Goal: Task Accomplishment & Management: Use online tool/utility

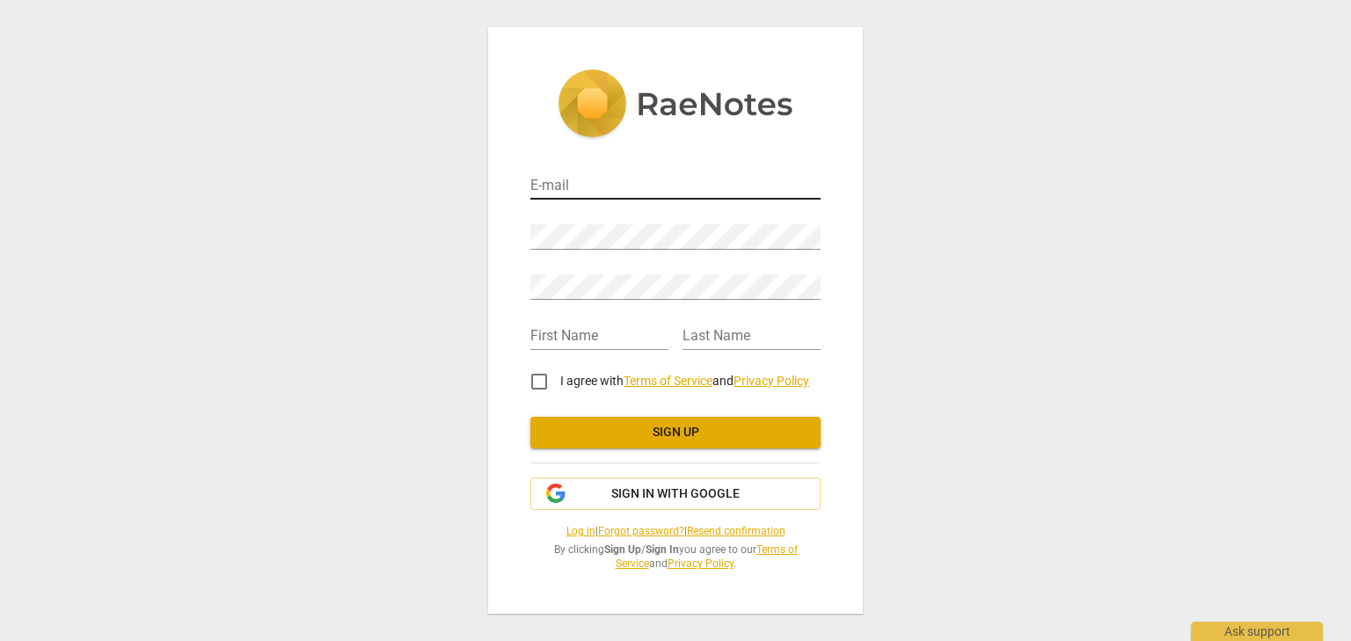
click at [612, 189] on input "email" at bounding box center [675, 187] width 290 height 26
type input "[EMAIL_ADDRESS][DOMAIN_NAME]"
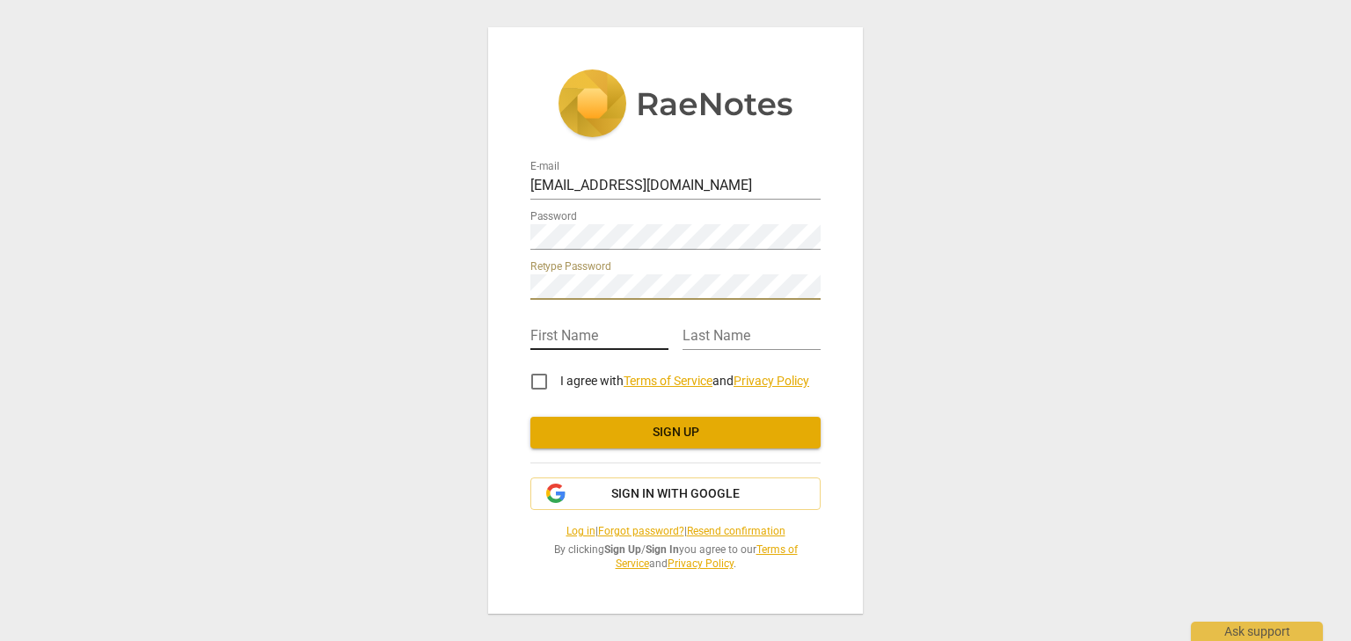
click at [607, 325] on input "text" at bounding box center [599, 338] width 138 height 26
type input "Ebony"
type input "[PERSON_NAME]"
click at [541, 377] on input "I agree with Terms of Service and Privacy Policy" at bounding box center [539, 382] width 42 height 42
checkbox input "true"
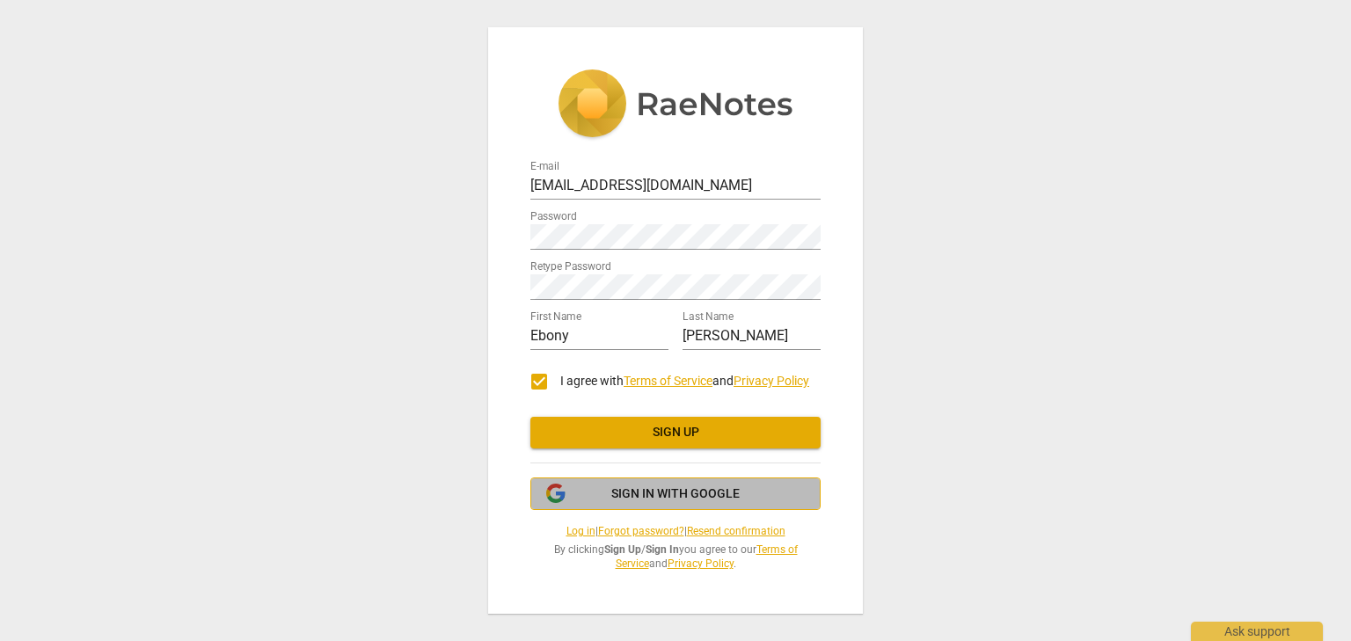
click at [676, 498] on span "Sign in with Google" at bounding box center [675, 495] width 128 height 18
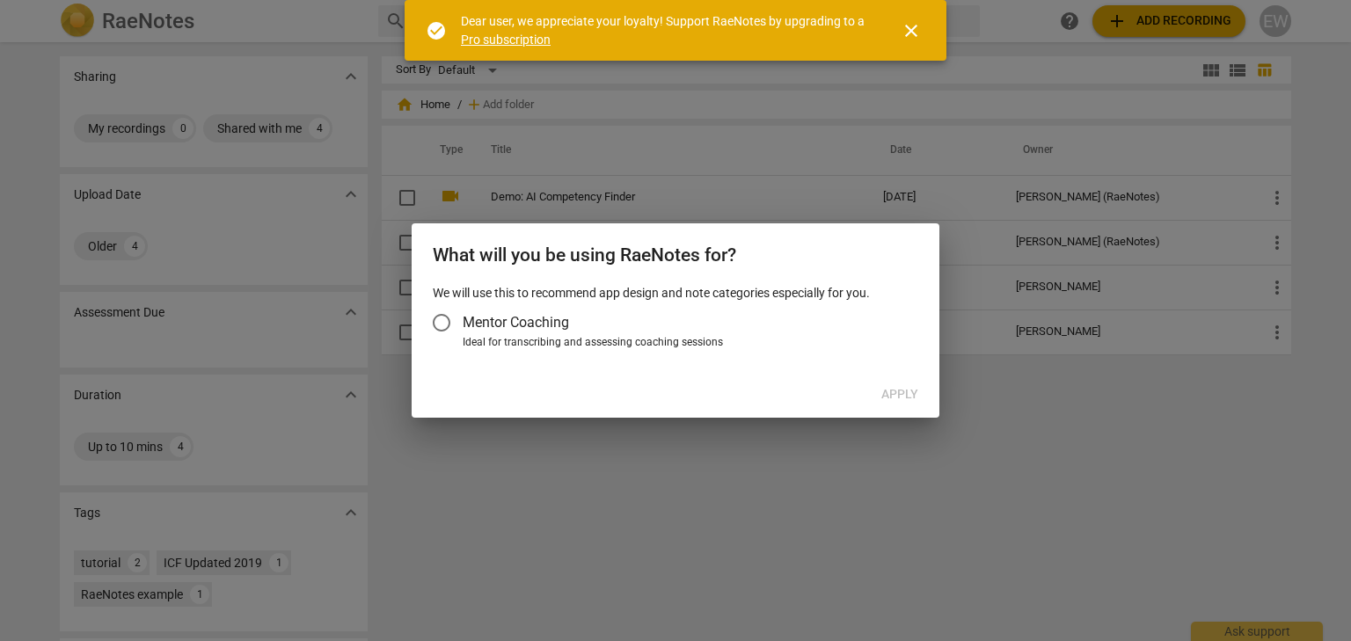
click at [446, 323] on input "Mentor Coaching" at bounding box center [441, 323] width 42 height 42
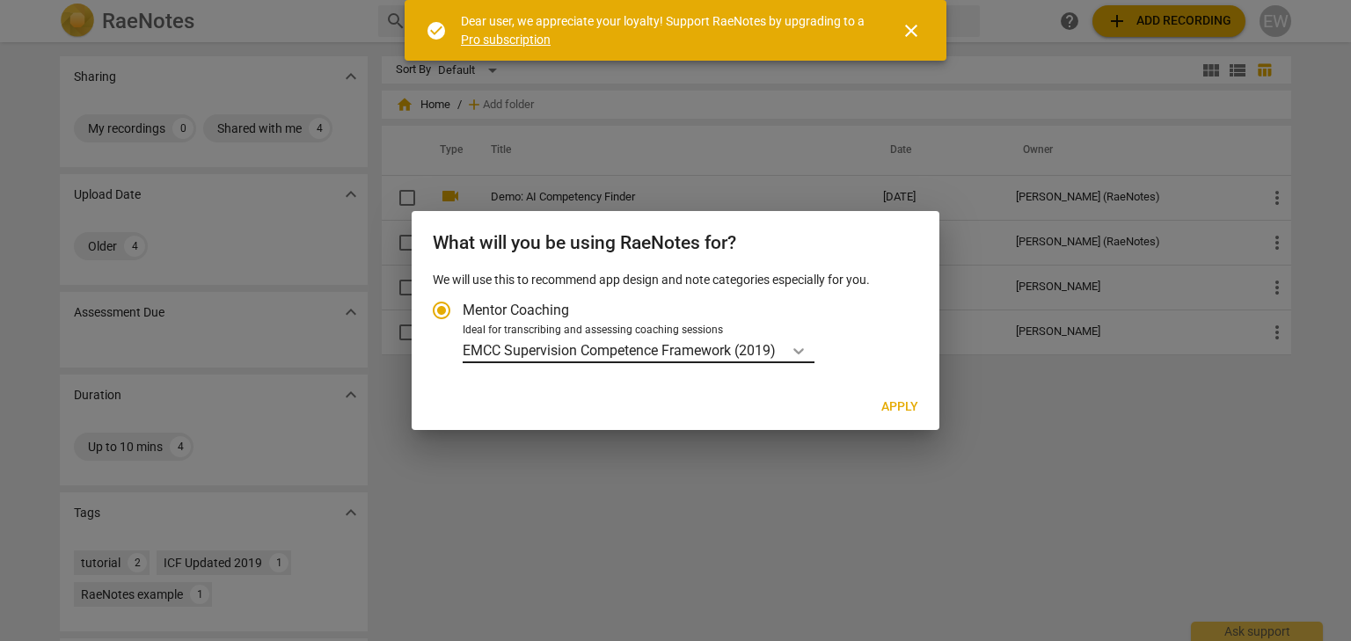
click at [802, 357] on icon "Account type" at bounding box center [799, 351] width 18 height 18
click at [0, 0] on input "Ideal for transcribing and assessing coaching sessions EMCC Supervision Compete…" at bounding box center [0, 0] width 0 height 0
click at [802, 357] on icon "Account type" at bounding box center [799, 351] width 18 height 18
click at [0, 0] on input "Ideal for transcribing and assessing coaching sessions EMCC Supervision Compete…" at bounding box center [0, 0] width 0 height 0
click at [894, 406] on span "Apply" at bounding box center [899, 407] width 37 height 18
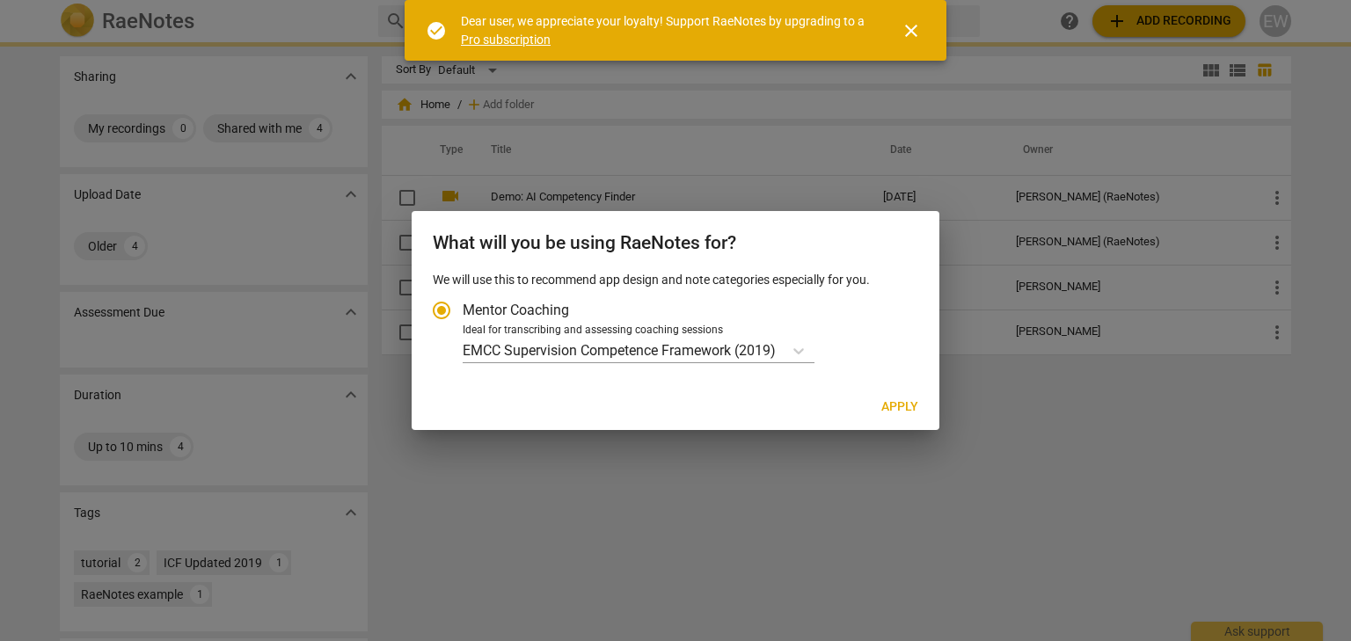
radio input "false"
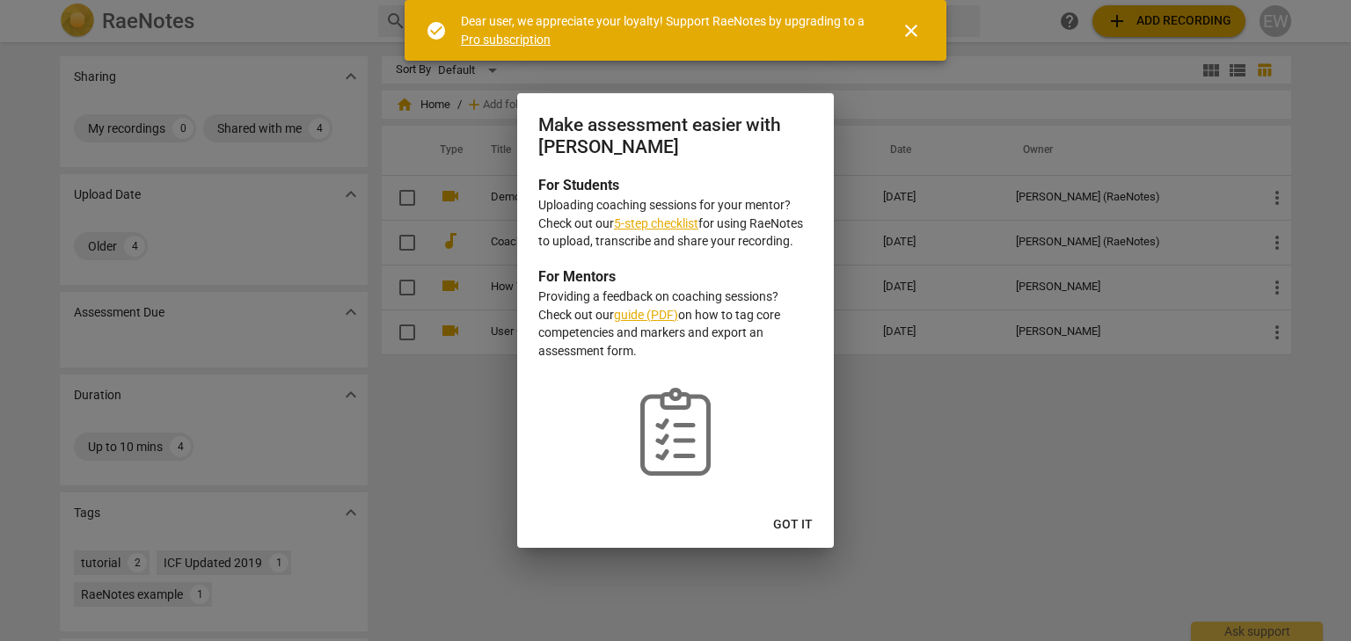
click at [800, 523] on span "Got it" at bounding box center [793, 525] width 40 height 18
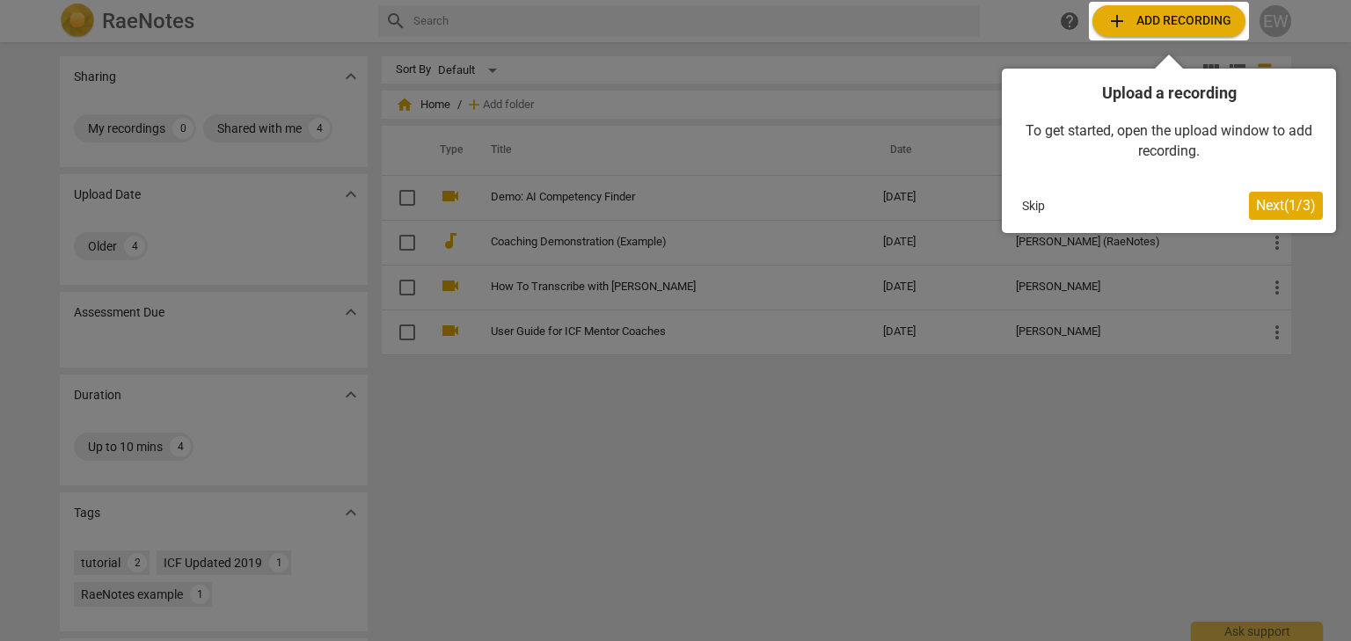
click at [1181, 430] on div at bounding box center [675, 320] width 1351 height 641
click at [1273, 208] on span "Next ( 1 / 3 )" at bounding box center [1286, 205] width 60 height 17
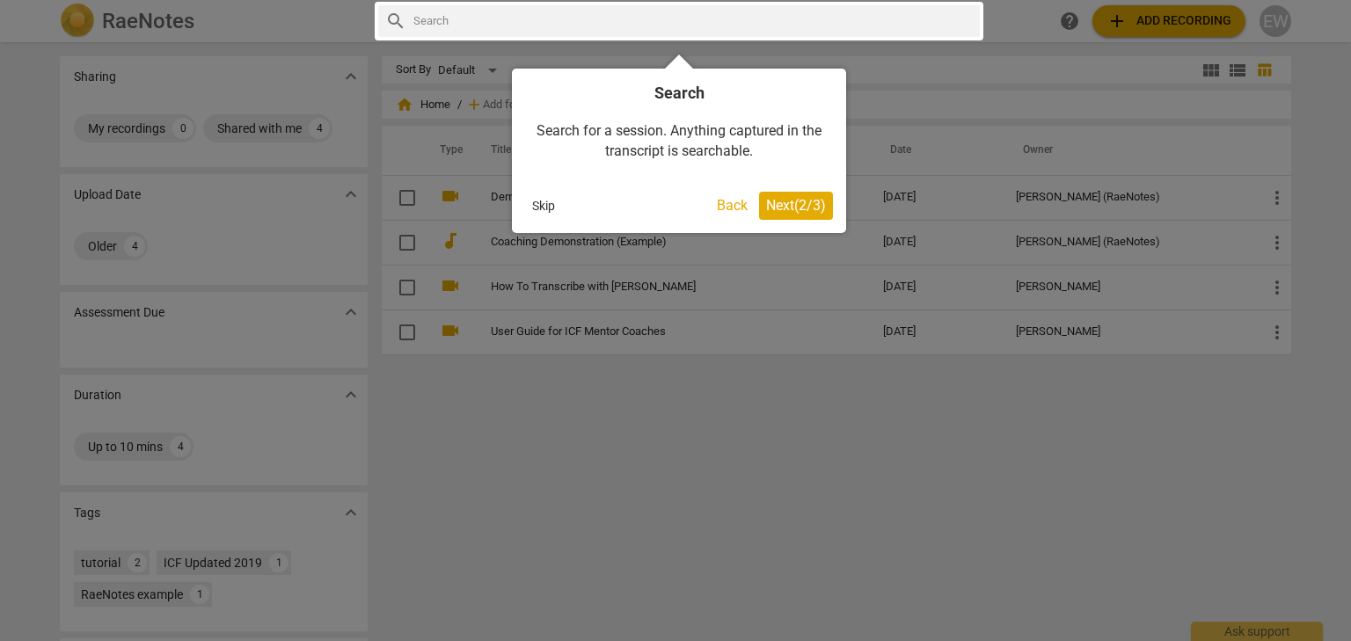
click at [822, 199] on span "Next ( 2 / 3 )" at bounding box center [796, 205] width 60 height 17
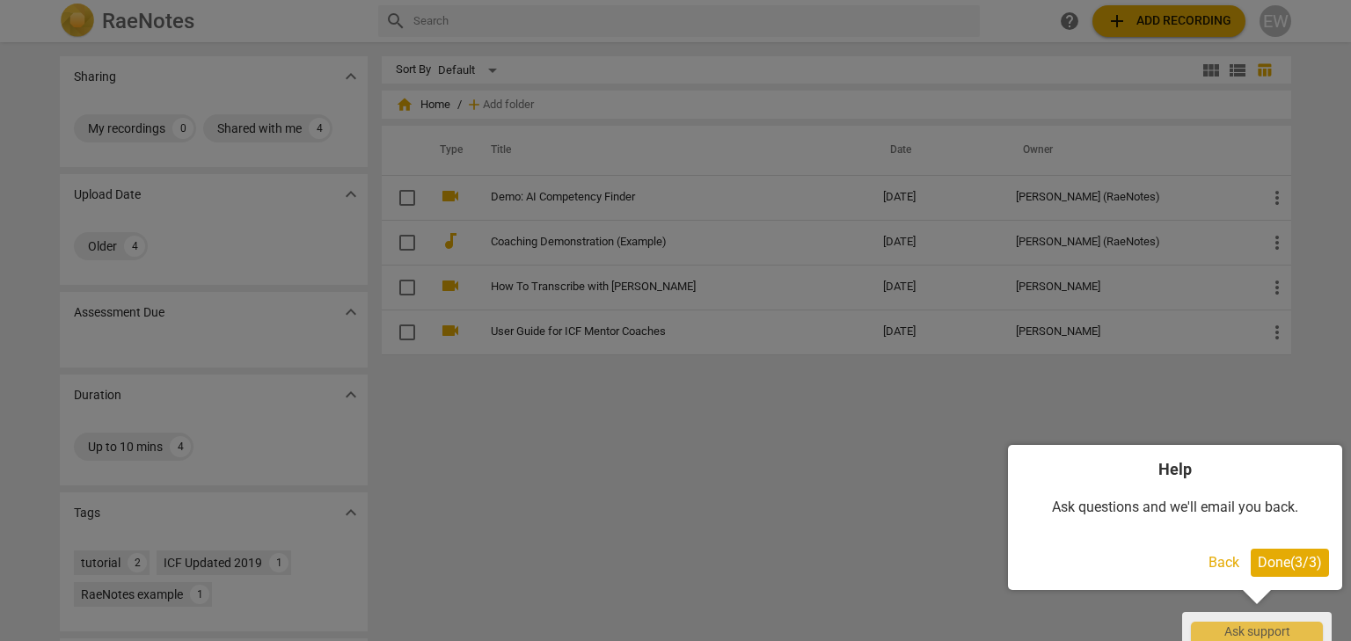
click at [1277, 562] on span "Done ( 3 / 3 )" at bounding box center [1290, 562] width 64 height 17
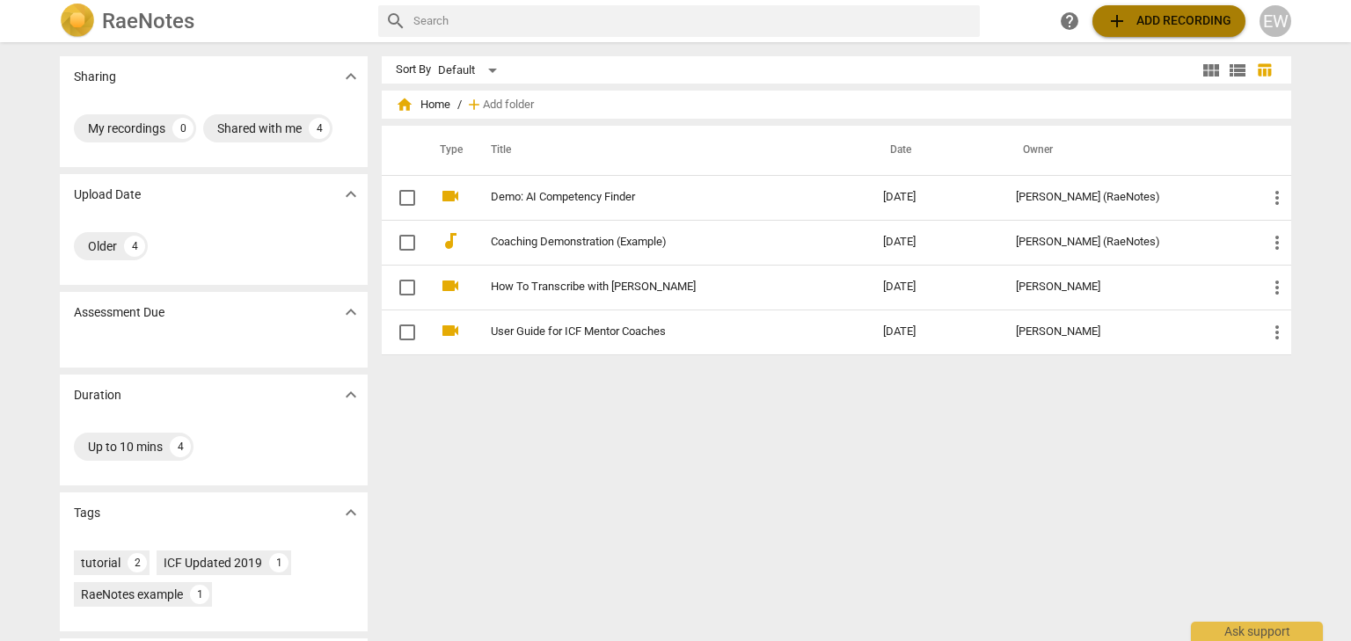
click at [1159, 15] on span "add Add recording" at bounding box center [1169, 21] width 125 height 21
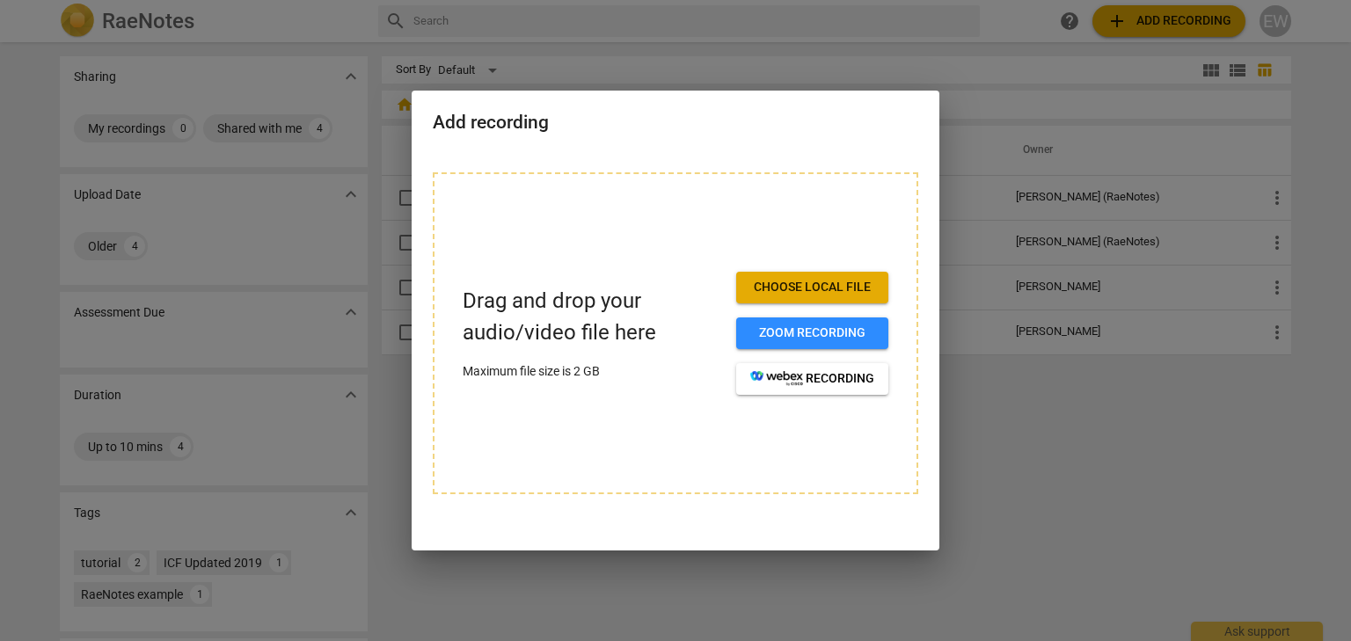
click at [853, 281] on span "Choose local file" at bounding box center [812, 288] width 124 height 18
click at [1166, 486] on div at bounding box center [675, 320] width 1351 height 641
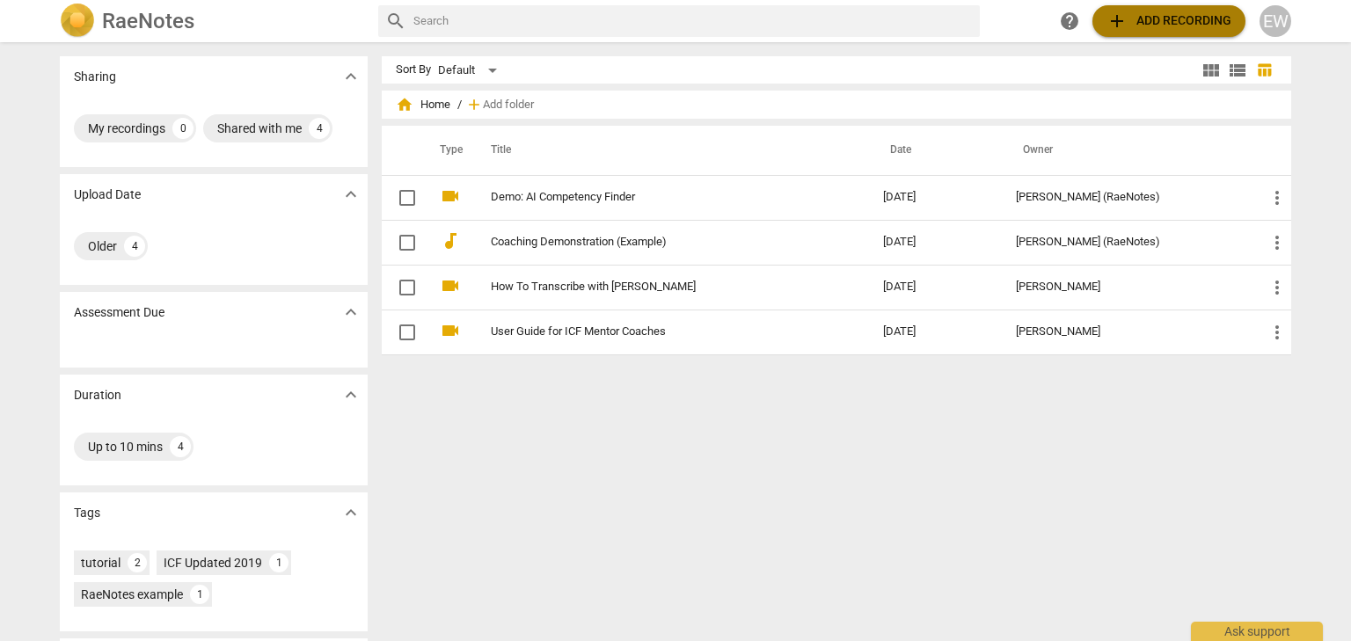
click at [1182, 22] on span "add Add recording" at bounding box center [1169, 21] width 125 height 21
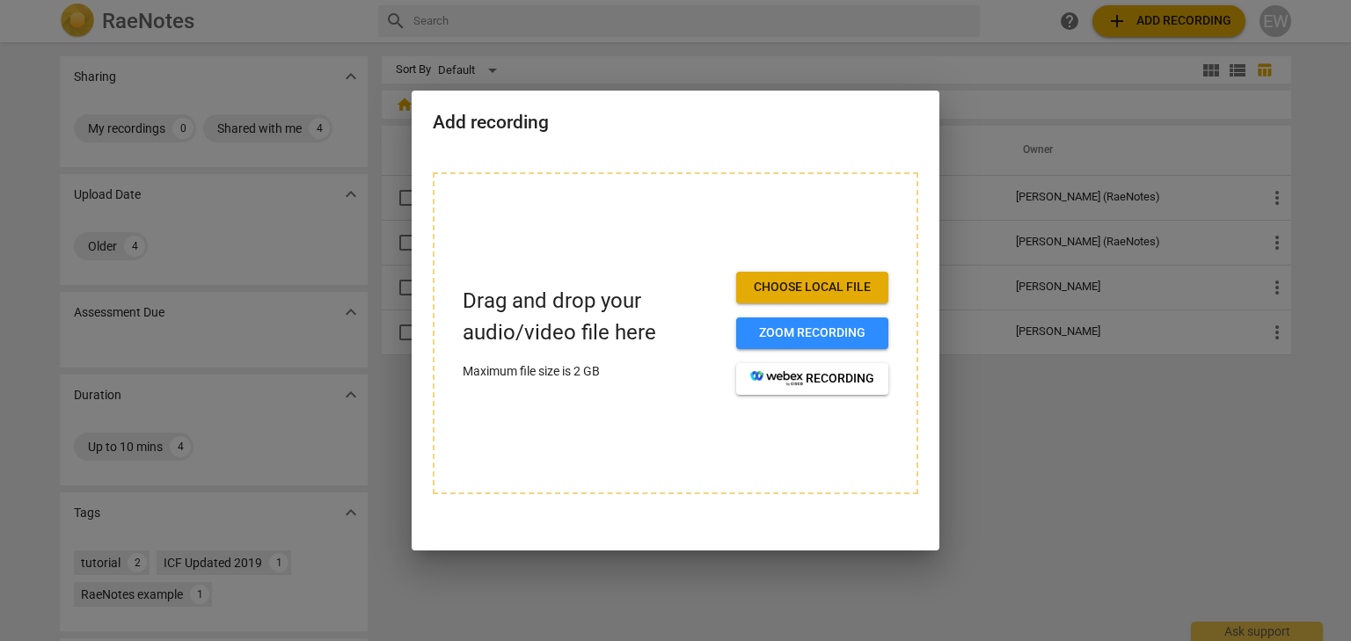
click at [811, 288] on span "Choose local file" at bounding box center [812, 288] width 124 height 18
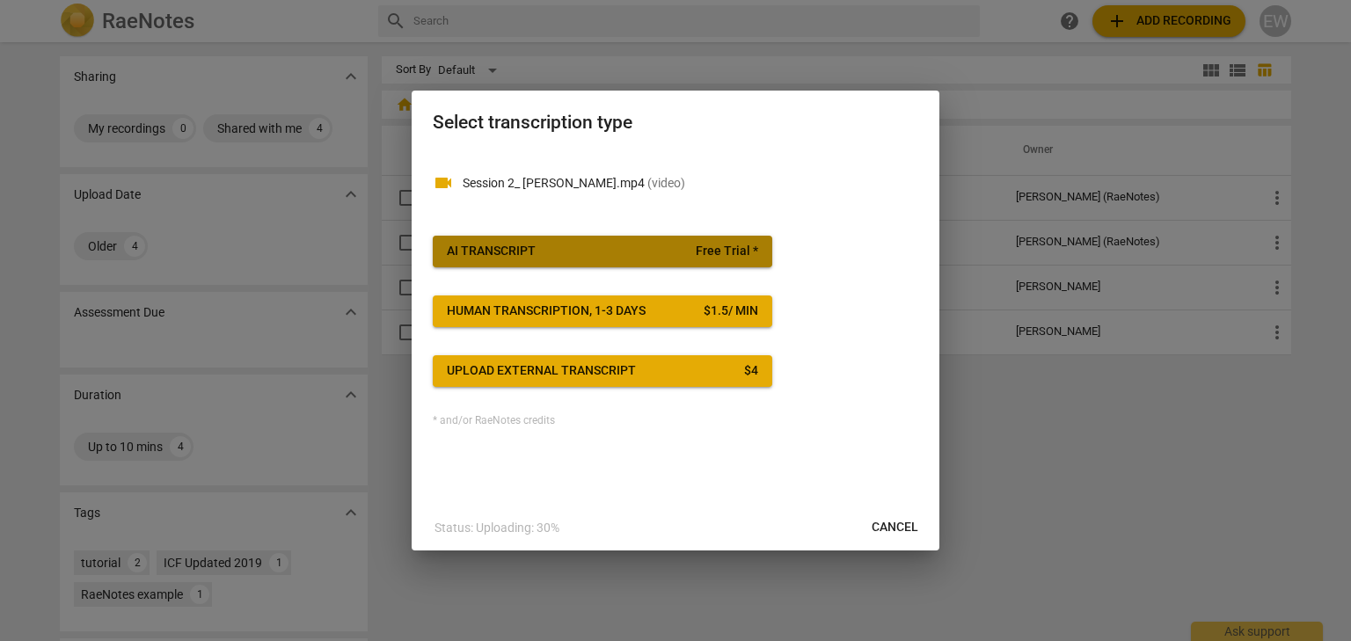
click at [571, 254] on span "AI Transcript Free Trial *" at bounding box center [602, 252] width 311 height 18
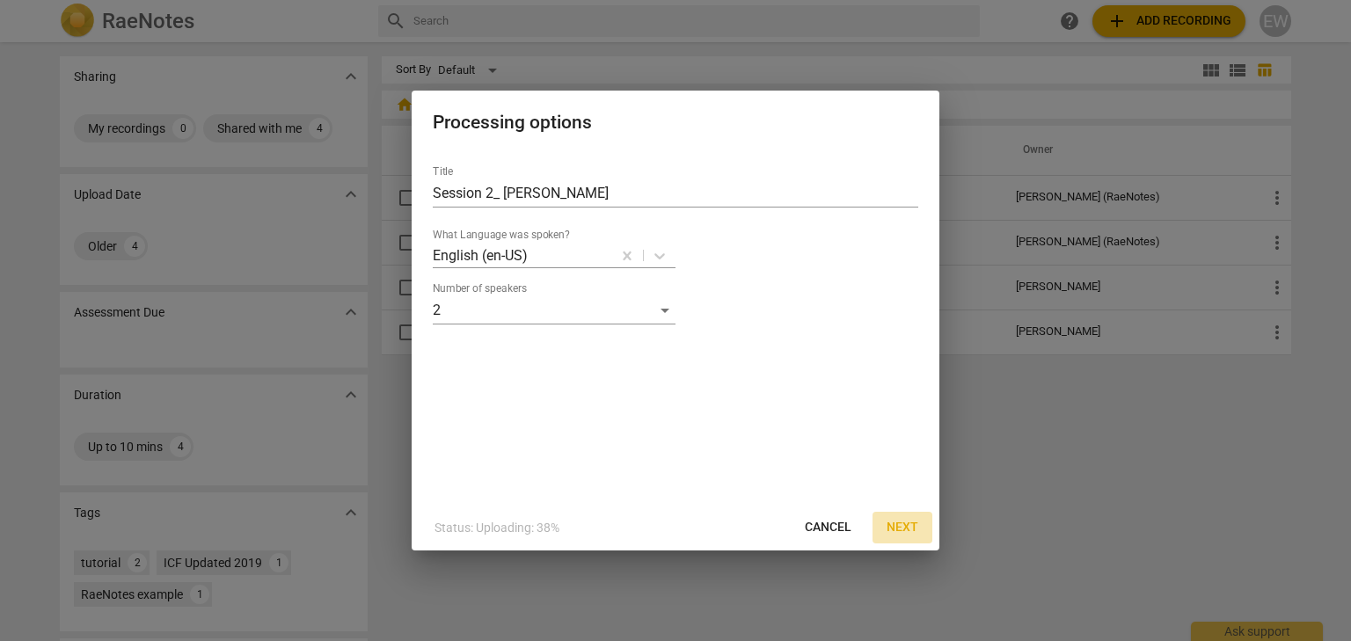
click at [910, 528] on span "Next" at bounding box center [903, 528] width 32 height 18
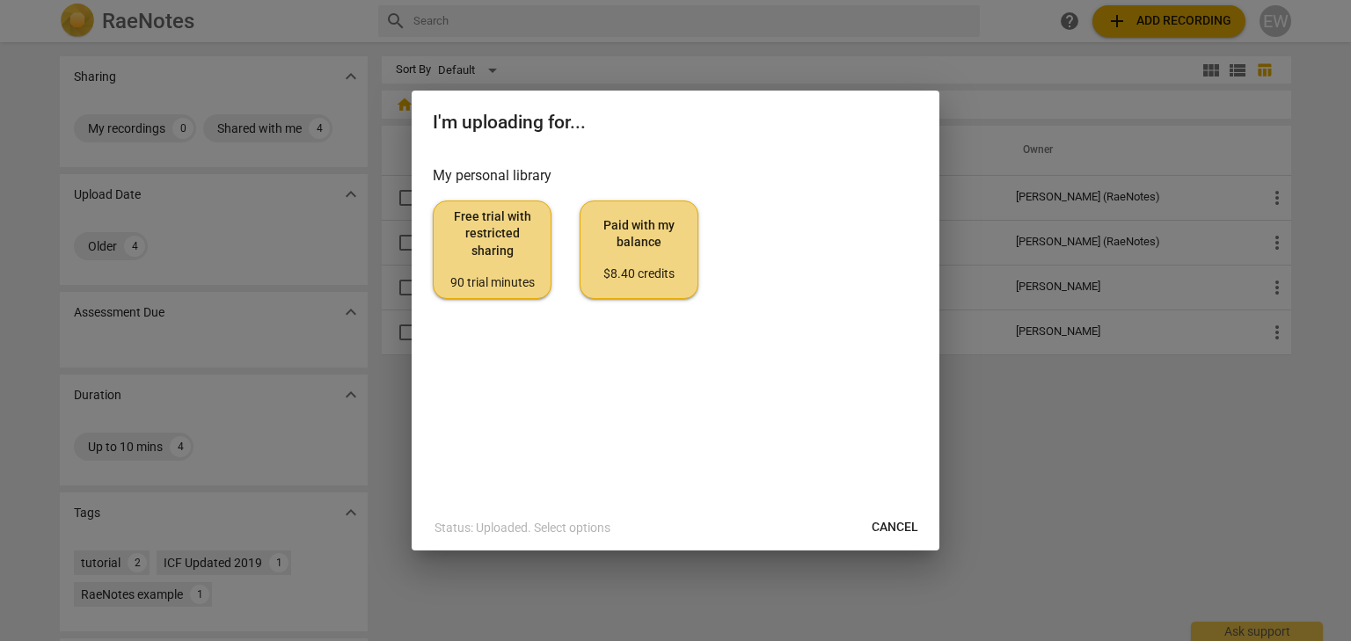
click at [818, 422] on div "My personal library Free trial with restricted sharing 90 trial minutes Paid wi…" at bounding box center [676, 328] width 528 height 354
click at [460, 249] on span "Free trial with restricted sharing 90 trial minutes" at bounding box center [492, 249] width 89 height 83
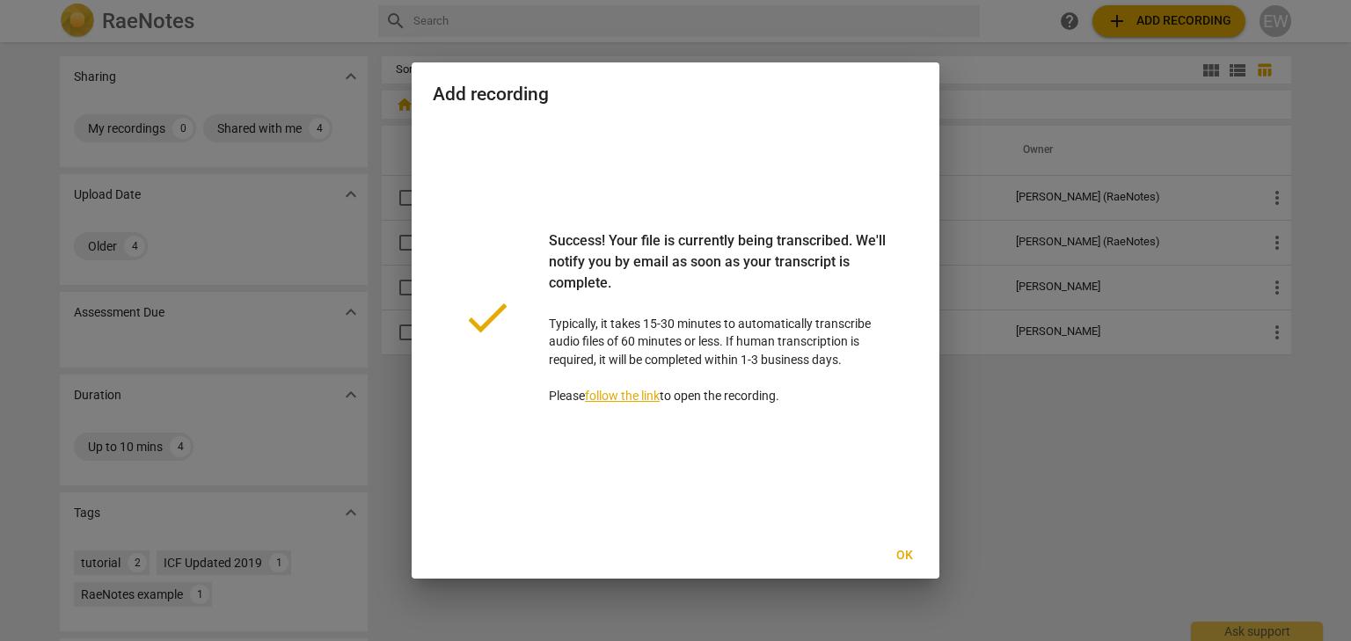
click at [911, 557] on span "Ok" at bounding box center [904, 556] width 28 height 18
